Goal: Transaction & Acquisition: Download file/media

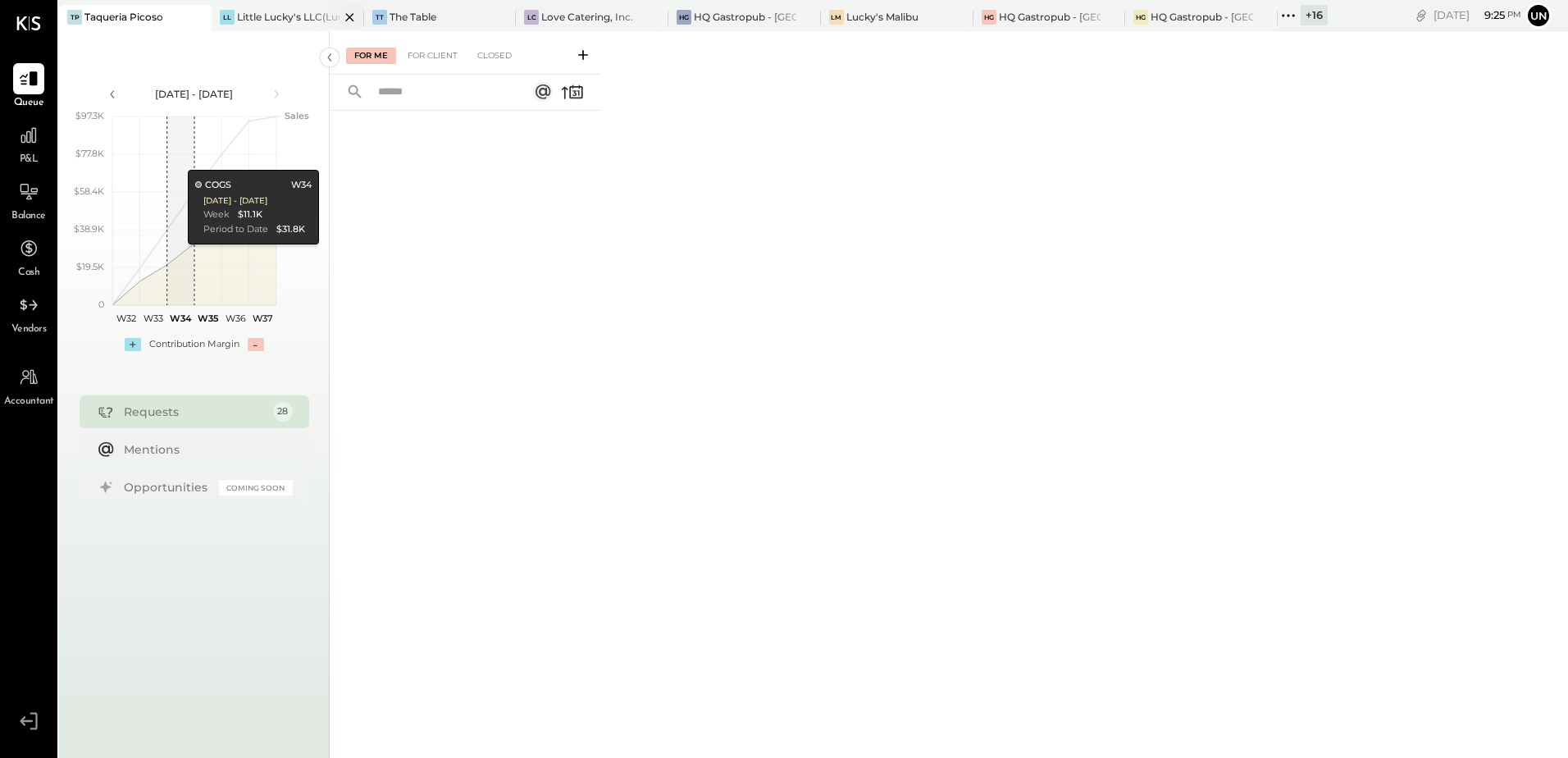
click at [300, 27] on div "LL Little Lucky's LLC(Lucky's Soho)" at bounding box center [288, 18] width 153 height 26
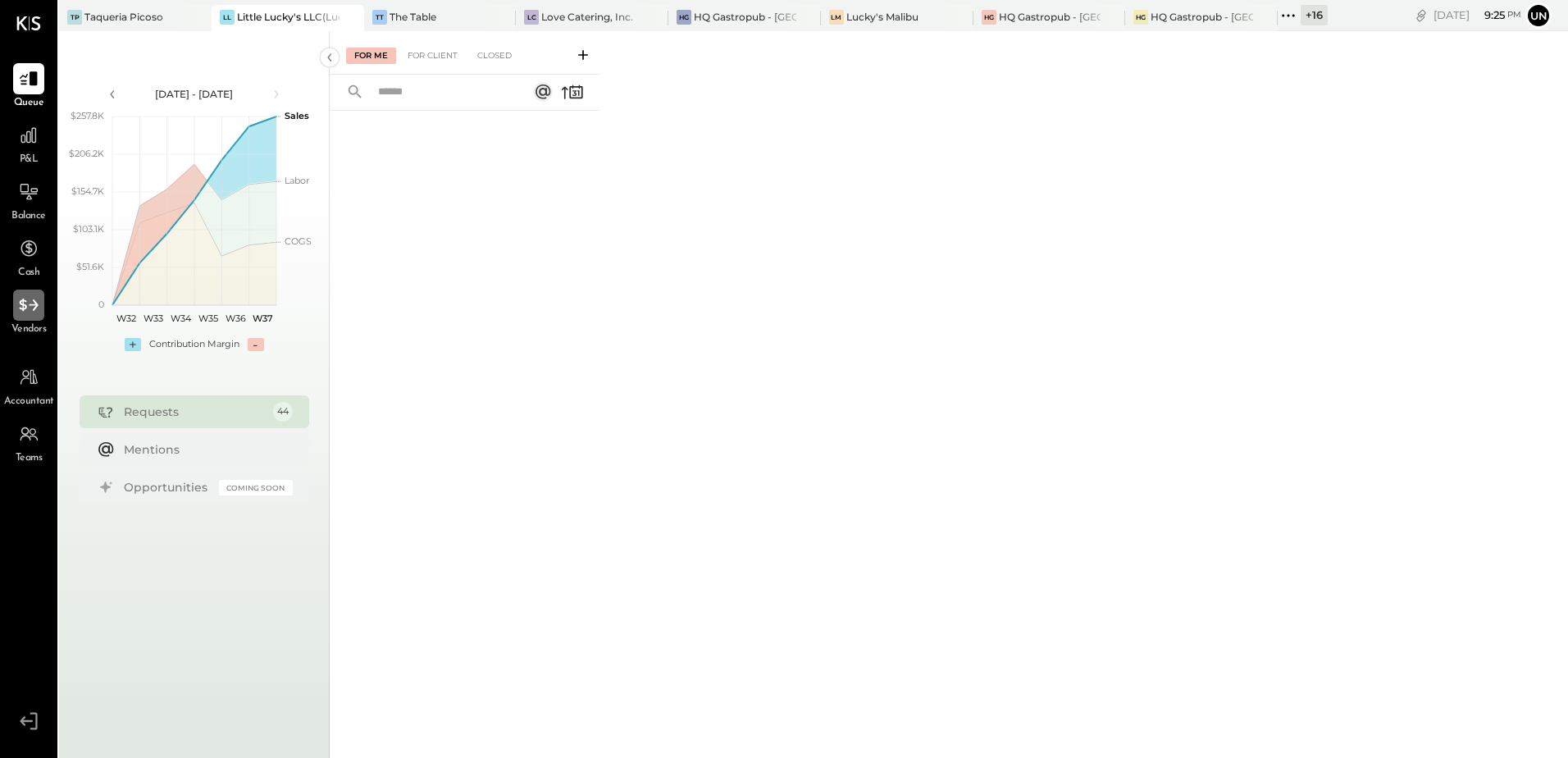
click at [32, 309] on icon at bounding box center [28, 305] width 21 height 21
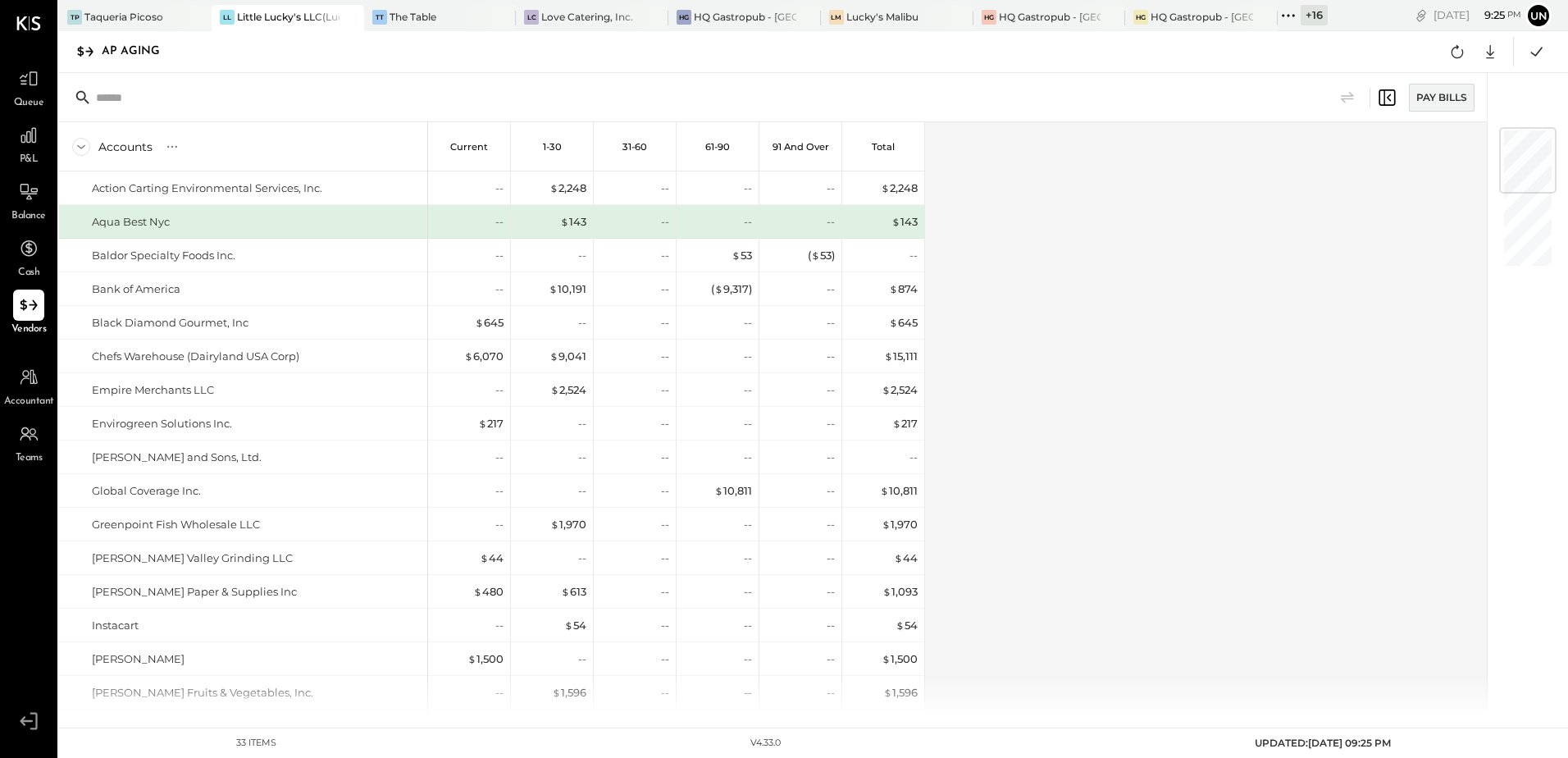
click at [1157, 334] on div "Accounts S % GL Current 1-30 31-60 61-90 91 and Over Total Action Carting Envir…" at bounding box center [774, 420] width 1431 height 596
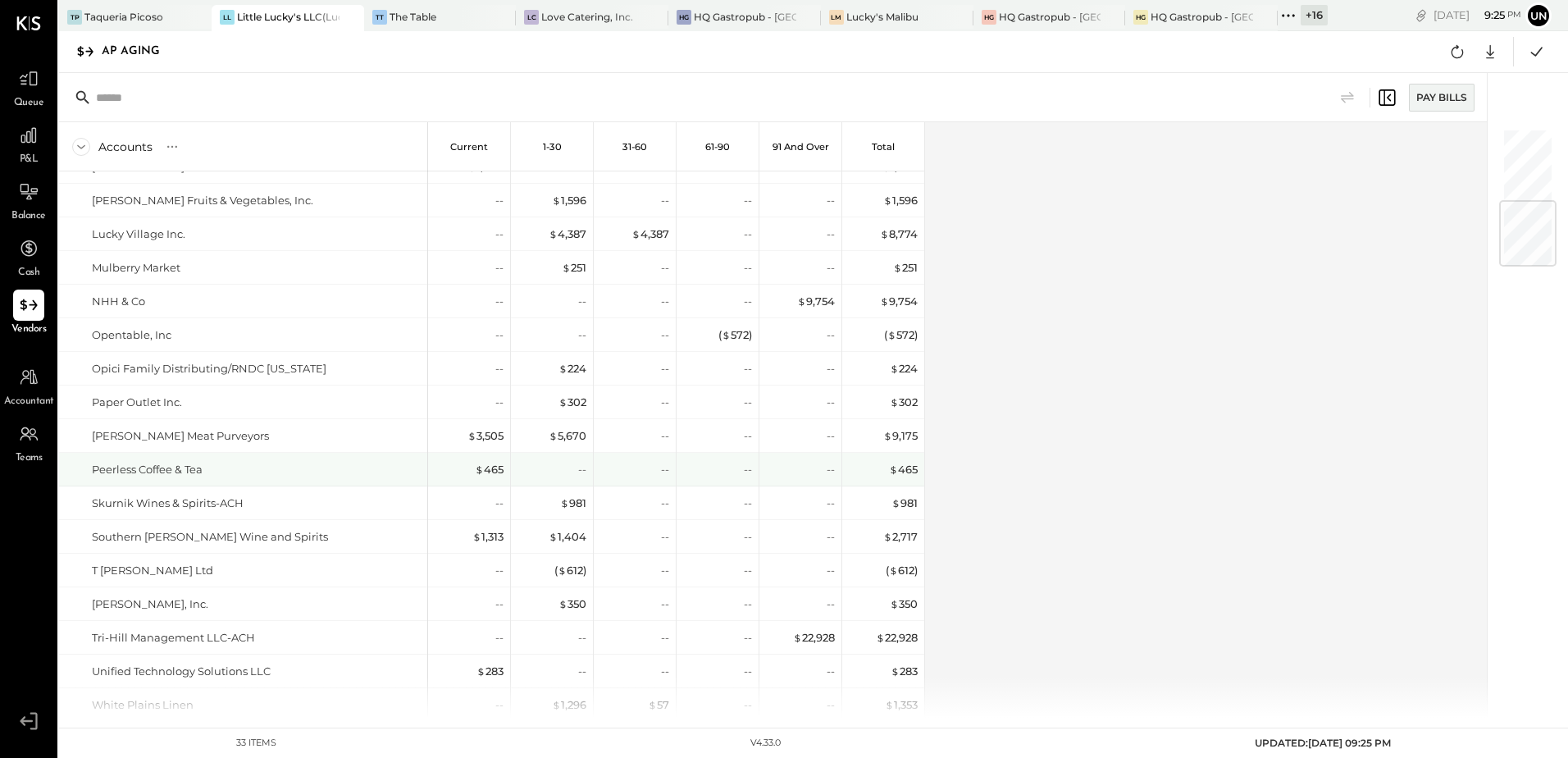
scroll to position [603, 0]
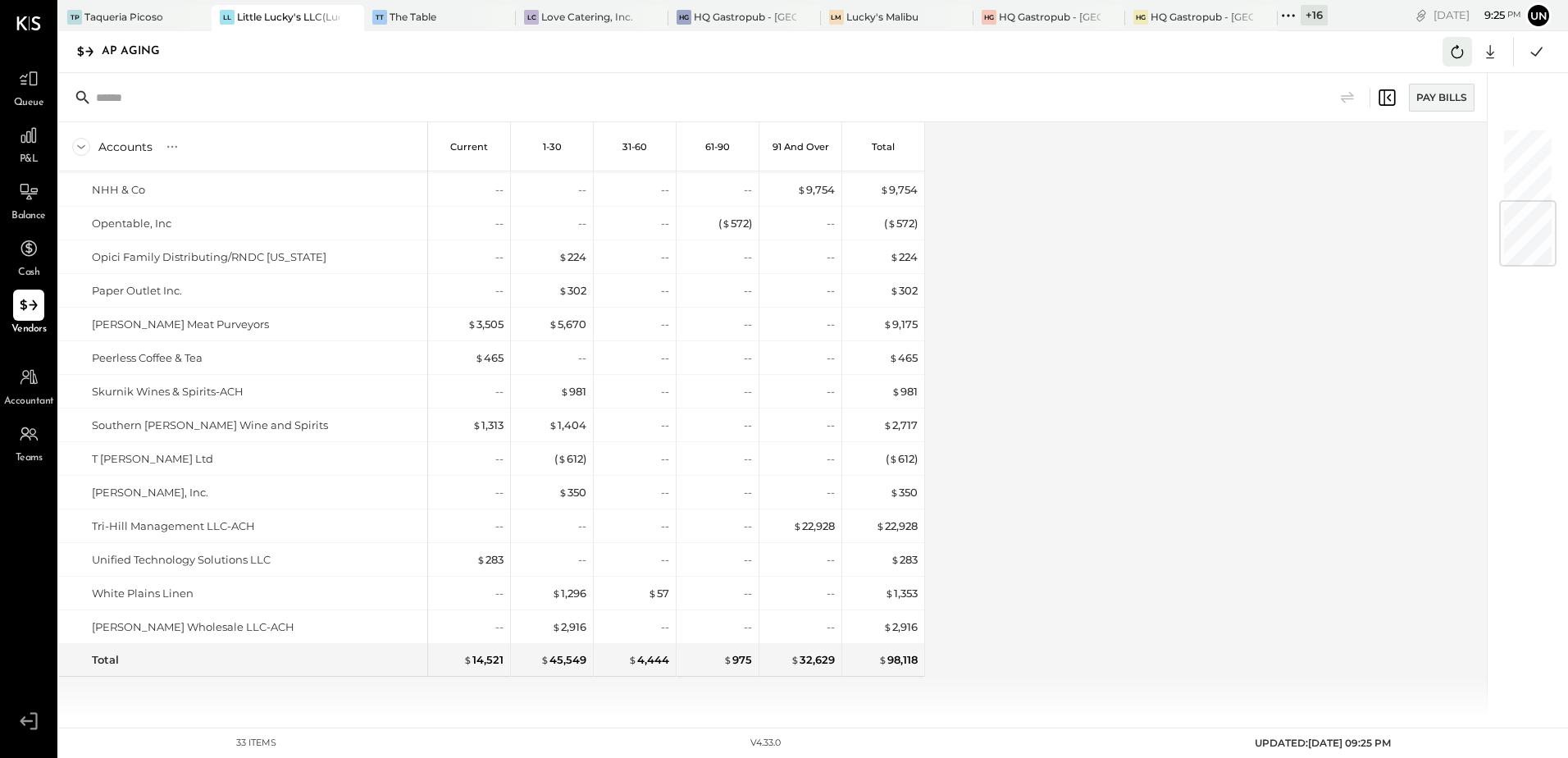
click at [1459, 55] on icon at bounding box center [1457, 51] width 21 height 21
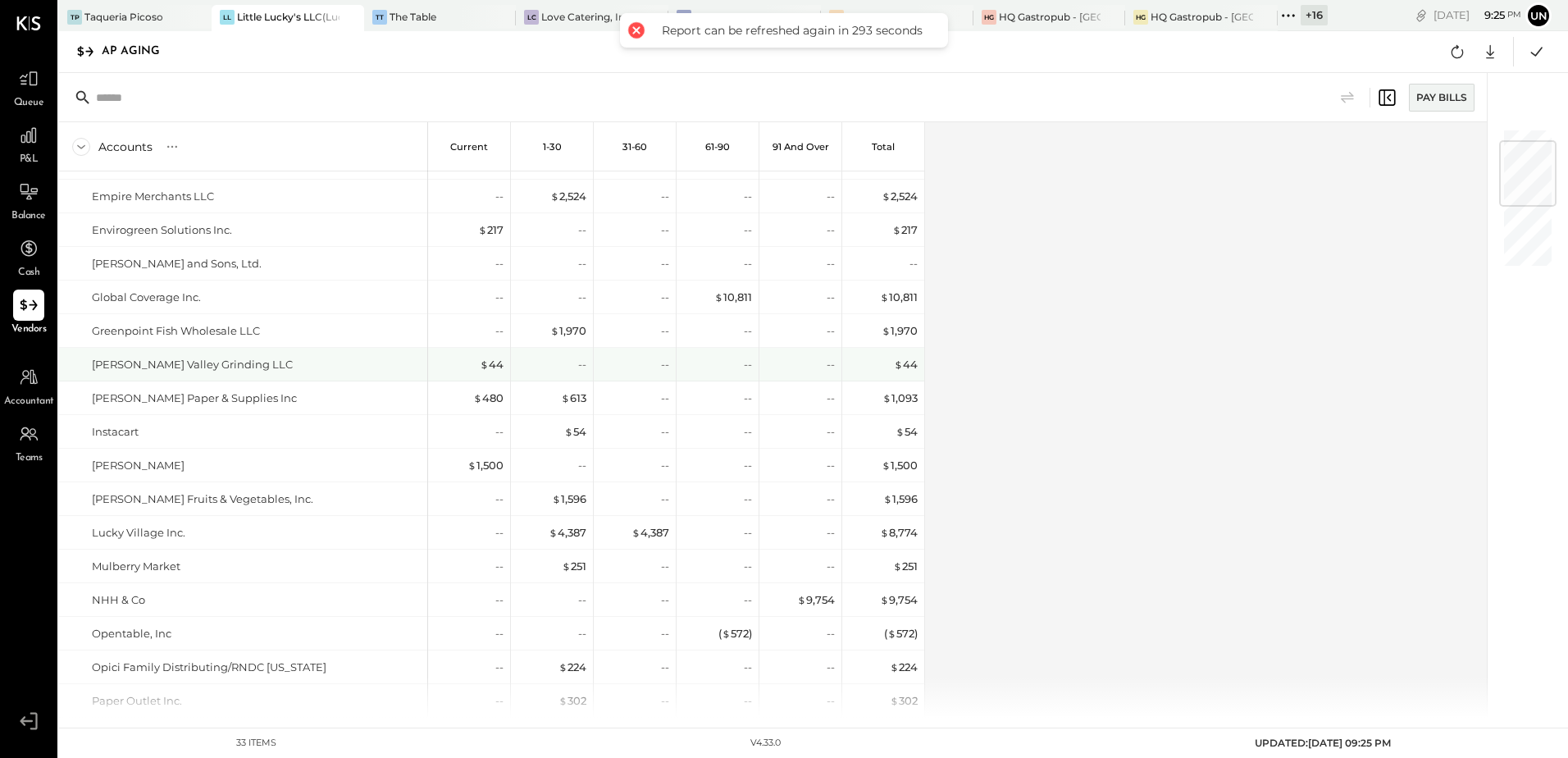
scroll to position [0, 0]
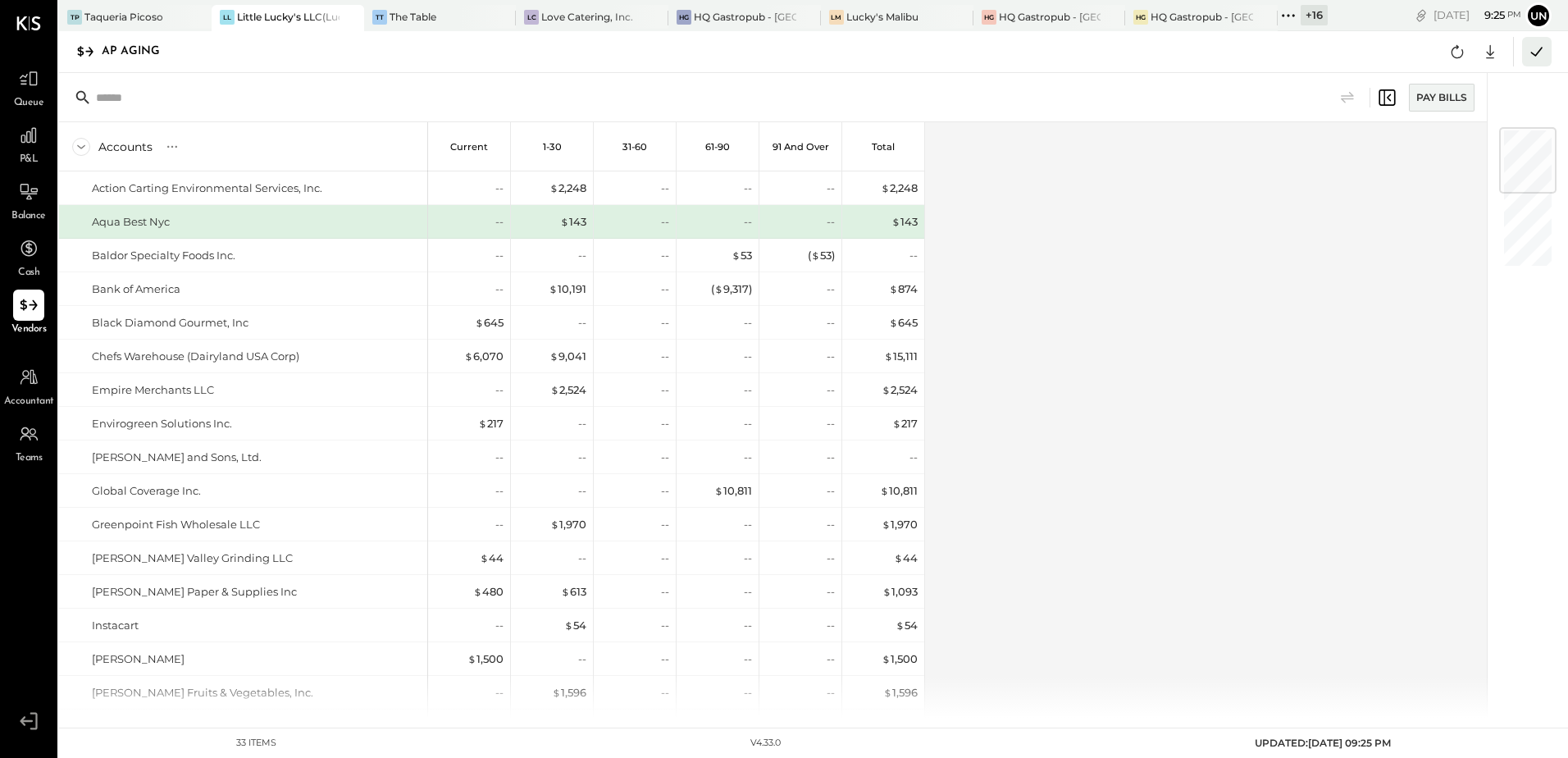
click at [1539, 60] on icon at bounding box center [1536, 51] width 21 height 21
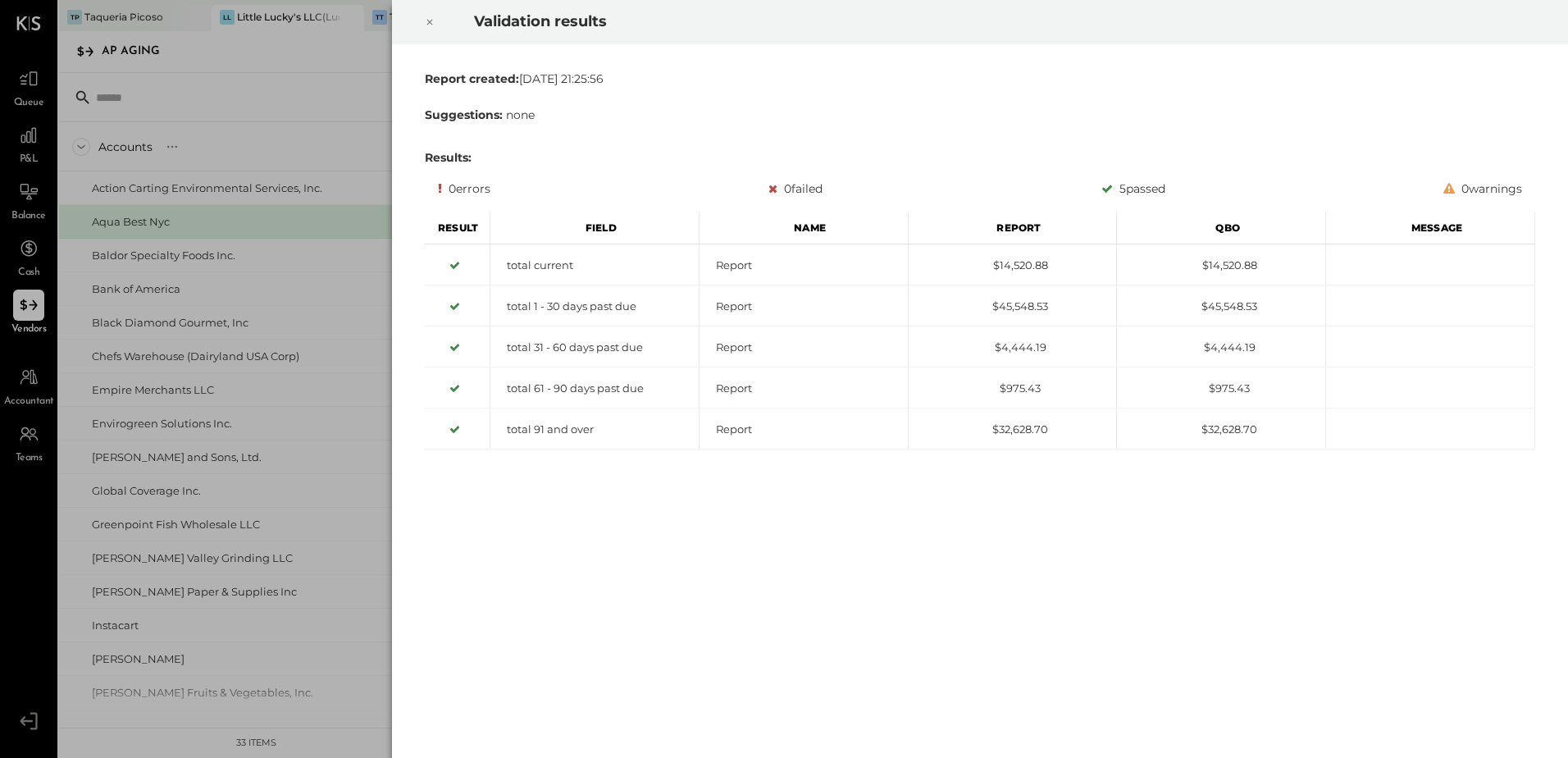
click at [428, 21] on icon at bounding box center [430, 21] width 10 height 20
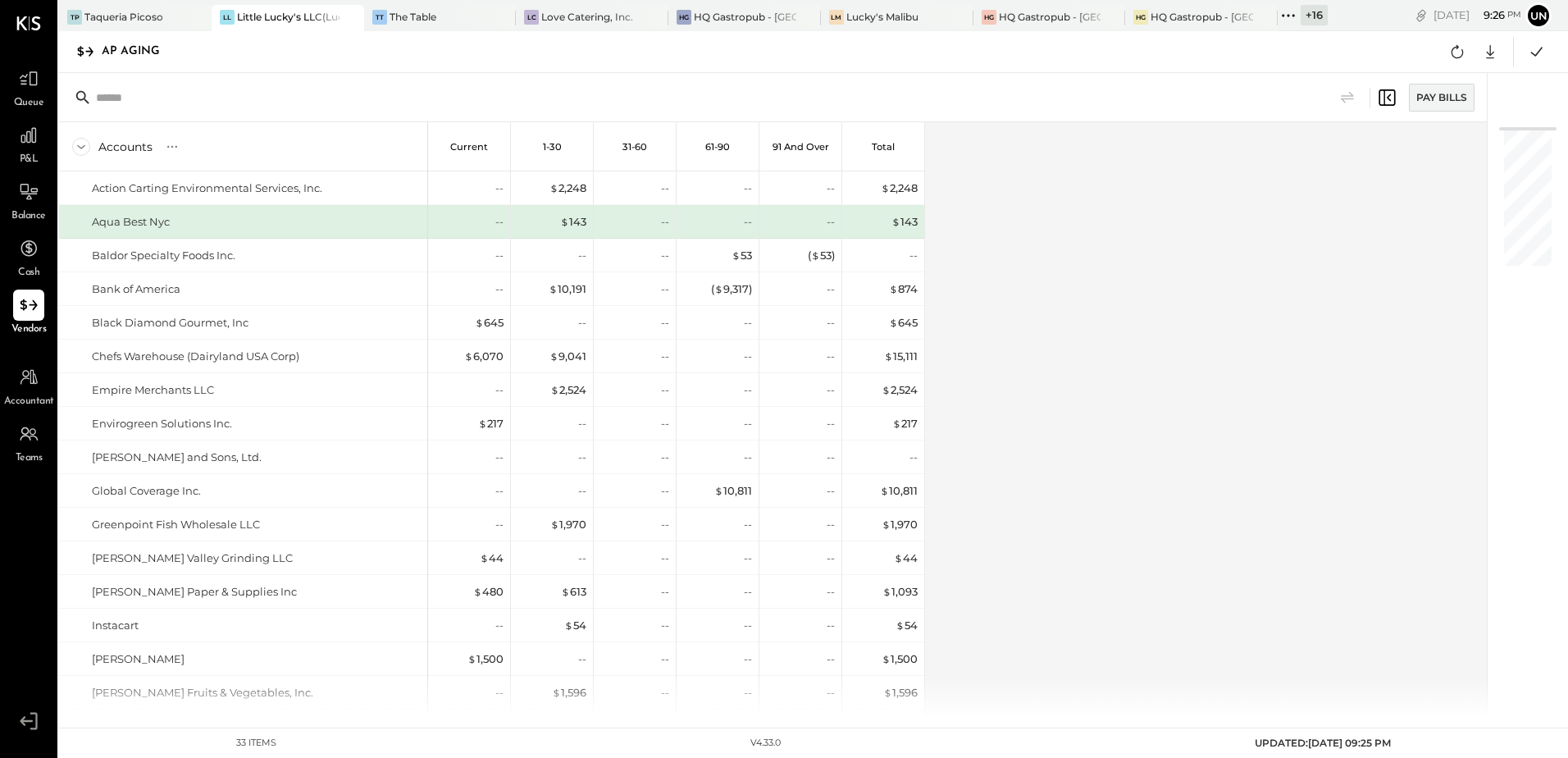
click at [1287, 236] on div "Accounts S % GL Current 1-30 31-60 61-90 91 and Over Total Action Carting Envir…" at bounding box center [774, 420] width 1431 height 596
click at [1452, 53] on icon at bounding box center [1458, 51] width 12 height 13
click at [1182, 283] on div "Accounts S % GL Current 1-30 31-60 61-90 91 and Over Total Action Carting Envir…" at bounding box center [774, 420] width 1431 height 596
click at [1489, 51] on icon at bounding box center [1490, 51] width 21 height 21
click at [1424, 79] on link "CSV" at bounding box center [1440, 79] width 131 height 34
